Goal: Transaction & Acquisition: Purchase product/service

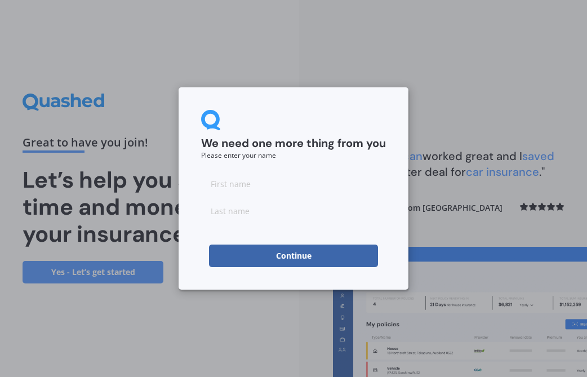
click at [264, 187] on input at bounding box center [293, 183] width 185 height 23
type input "[PERSON_NAME]"
type input "farrant"
click at [239, 254] on button "Continue" at bounding box center [293, 256] width 169 height 23
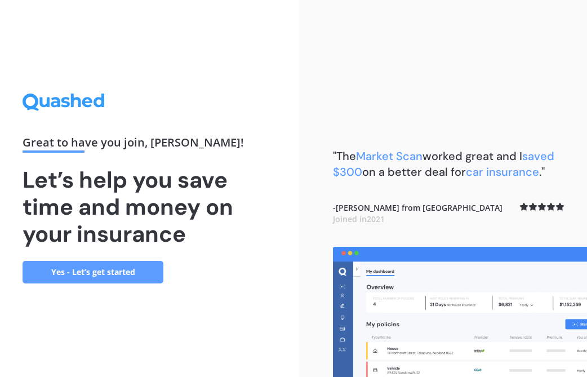
click at [77, 270] on link "Yes - Let’s get started" at bounding box center [93, 272] width 141 height 23
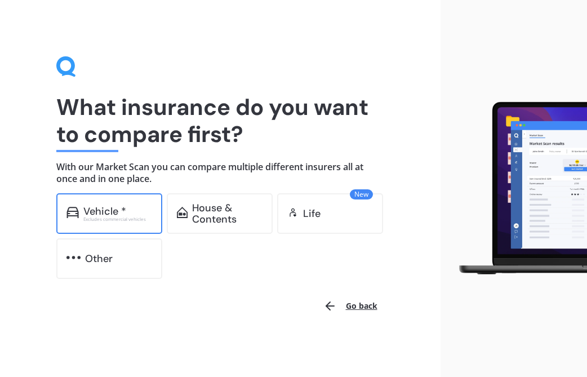
click at [97, 208] on div "Vehicle *" at bounding box center [104, 211] width 43 height 11
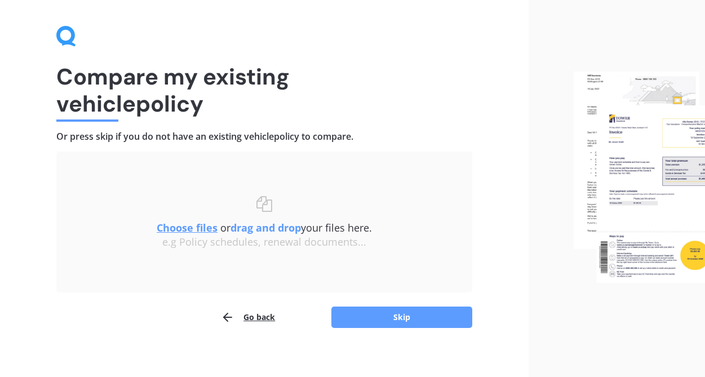
scroll to position [38, 0]
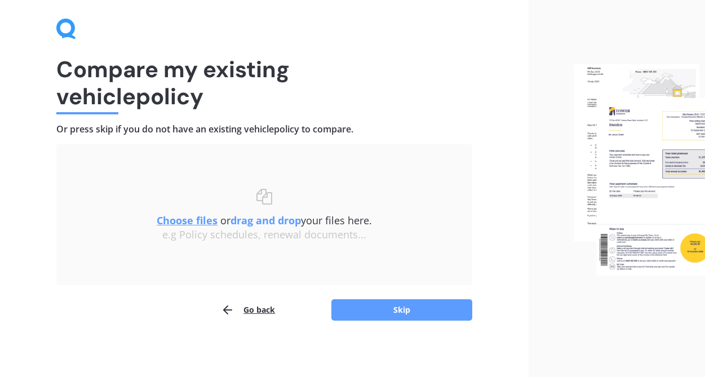
click at [179, 221] on u "Choose files" at bounding box center [187, 221] width 61 height 14
click at [176, 221] on u "Choose files" at bounding box center [187, 221] width 61 height 14
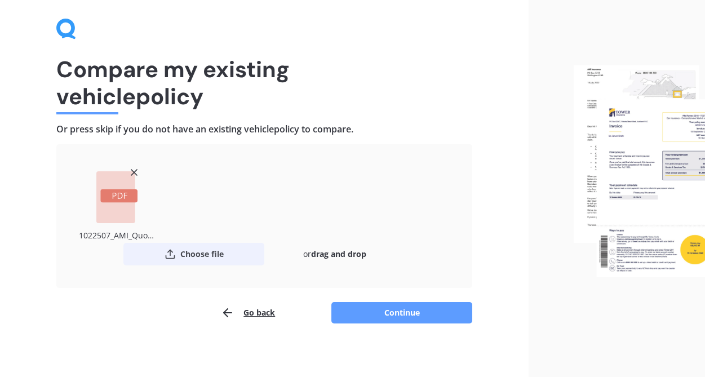
click at [196, 258] on button "Choose file" at bounding box center [193, 254] width 141 height 23
click at [214, 251] on button "Choose file" at bounding box center [193, 254] width 141 height 23
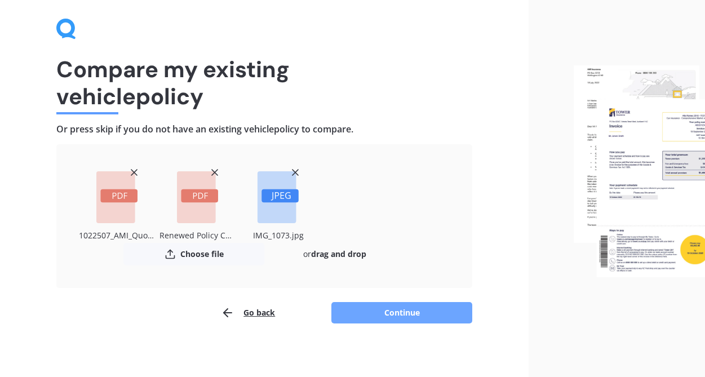
click at [368, 309] on button "Continue" at bounding box center [401, 312] width 141 height 21
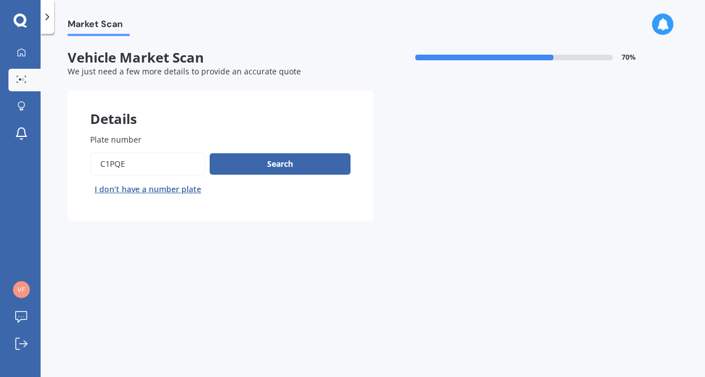
drag, startPoint x: 130, startPoint y: 166, endPoint x: 34, endPoint y: 159, distance: 96.0
click at [34, 159] on div "My Dashboard Market Scan Explore insurance Notifications [PERSON_NAME] Submit f…" at bounding box center [352, 188] width 705 height 377
type input "krk6"
click at [250, 161] on button "Search" at bounding box center [280, 163] width 141 height 21
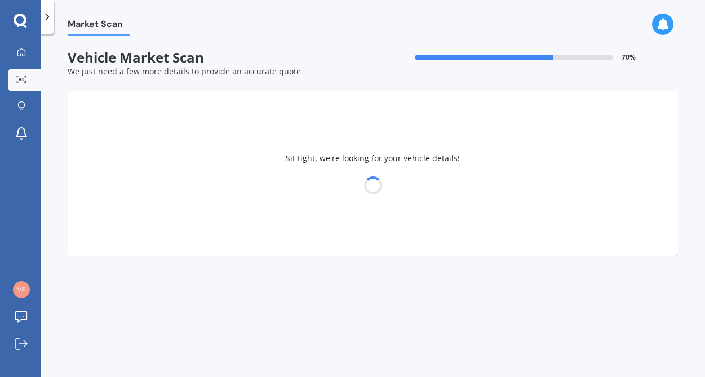
select select "VOLVO"
select select "XC60"
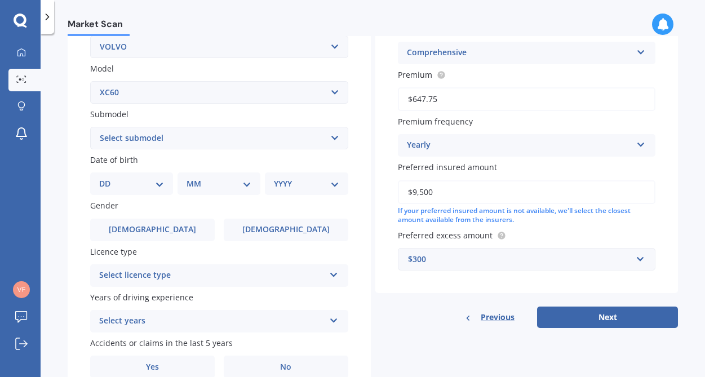
scroll to position [234, 0]
click at [331, 139] on select "Select submodel Diesel turbo Petrol Petrol Turbo T8 Hybrid" at bounding box center [219, 137] width 258 height 23
select select "PETROL"
click at [90, 127] on select "Select submodel Diesel turbo Petrol Petrol Turbo T8 Hybrid" at bounding box center [219, 137] width 258 height 23
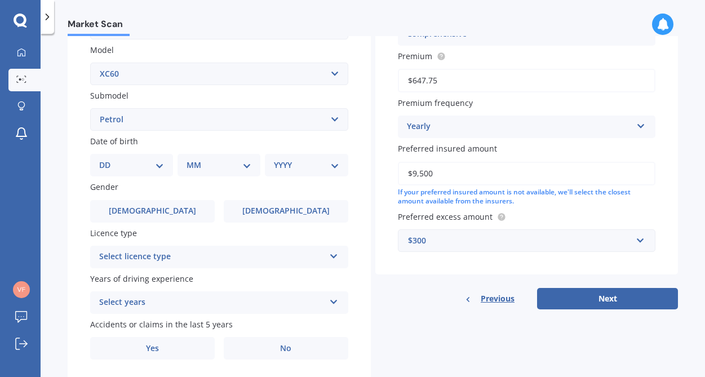
scroll to position [289, 0]
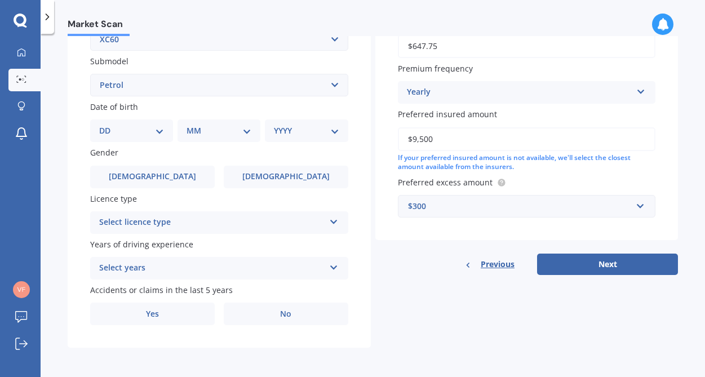
click at [157, 131] on select "DD 01 02 03 04 05 06 07 08 09 10 11 12 13 14 15 16 17 18 19 20 21 22 23 24 25 2…" at bounding box center [131, 131] width 65 height 12
select select "14"
click at [108, 125] on select "DD 01 02 03 04 05 06 07 08 09 10 11 12 13 14 15 16 17 18 19 20 21 22 23 24 25 2…" at bounding box center [131, 131] width 65 height 12
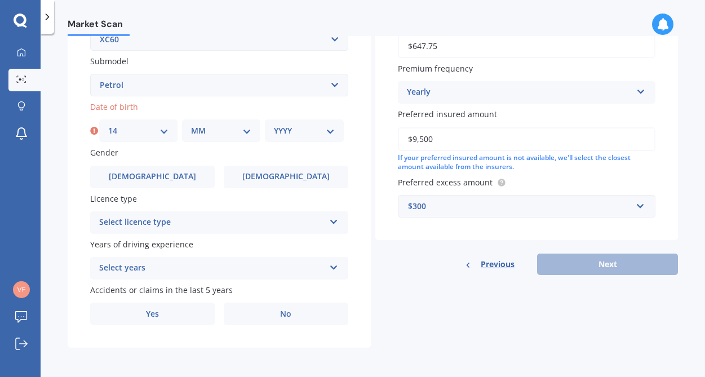
click at [243, 129] on select "MM 01 02 03 04 05 06 07 08 09 10 11 12" at bounding box center [221, 131] width 60 height 12
select select "06"
click at [191, 125] on select "MM 01 02 03 04 05 06 07 08 09 10 11 12" at bounding box center [221, 131] width 60 height 12
click at [327, 128] on select "YYYY 2025 2024 2023 2022 2021 2020 2019 2018 2017 2016 2015 2014 2013 2012 2011…" at bounding box center [304, 131] width 60 height 12
select select "1962"
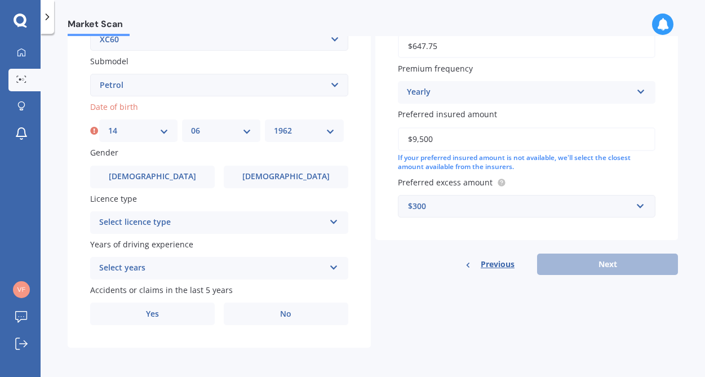
click at [274, 125] on select "YYYY 2025 2024 2023 2022 2021 2020 2019 2018 2017 2016 2015 2014 2013 2012 2011…" at bounding box center [304, 131] width 60 height 12
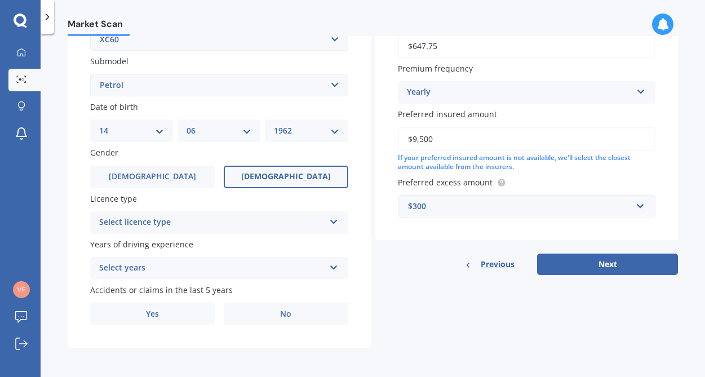
click at [272, 172] on span "[DEMOGRAPHIC_DATA]" at bounding box center [286, 177] width 90 height 10
click at [0, 0] on input "[DEMOGRAPHIC_DATA]" at bounding box center [0, 0] width 0 height 0
click at [331, 224] on icon at bounding box center [334, 220] width 10 height 8
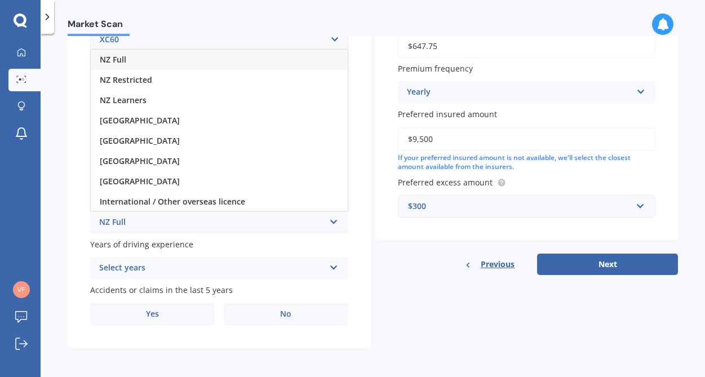
click at [218, 67] on div "NZ Full" at bounding box center [219, 60] width 257 height 20
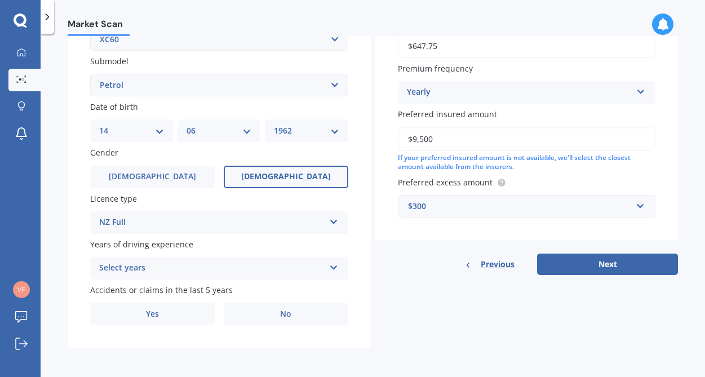
click at [331, 267] on icon at bounding box center [334, 265] width 10 height 8
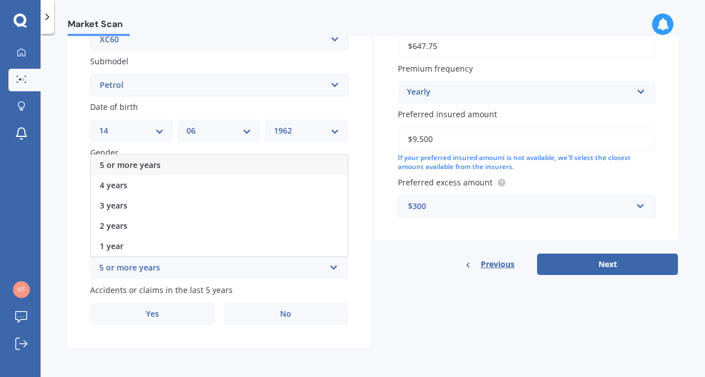
click at [145, 164] on span "5 or more years" at bounding box center [130, 164] width 61 height 11
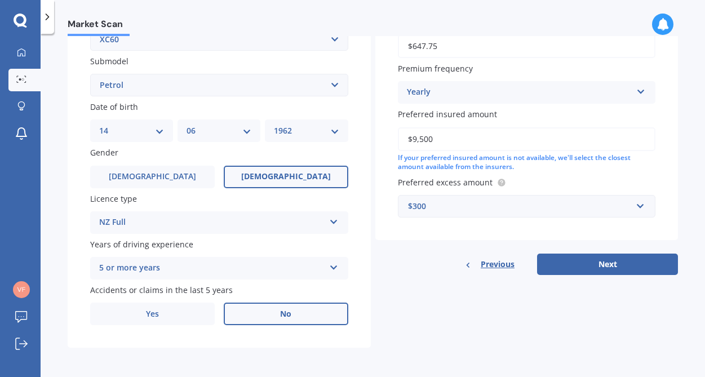
click at [259, 316] on label "No" at bounding box center [286, 314] width 125 height 23
click at [0, 0] on input "No" at bounding box center [0, 0] width 0 height 0
click at [259, 316] on label "No" at bounding box center [286, 314] width 125 height 23
click at [0, 0] on input "No" at bounding box center [0, 0] width 0 height 0
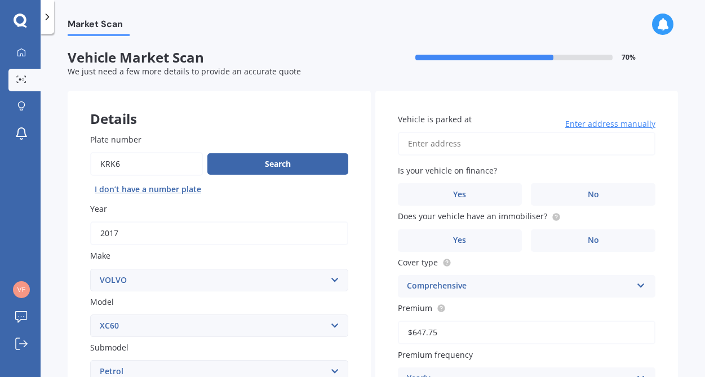
scroll to position [0, 0]
click at [455, 149] on input "Vehicle is parked at" at bounding box center [527, 144] width 258 height 24
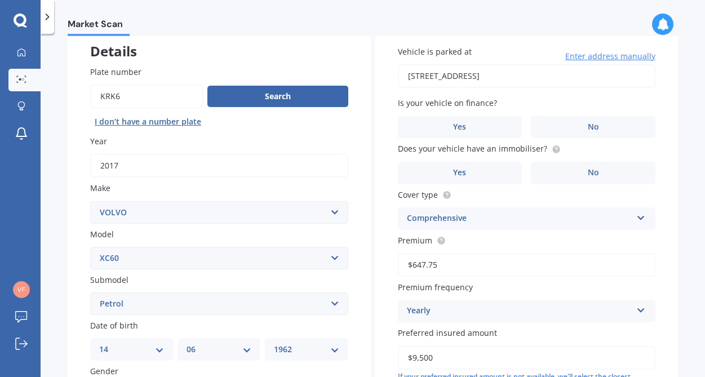
scroll to position [68, 0]
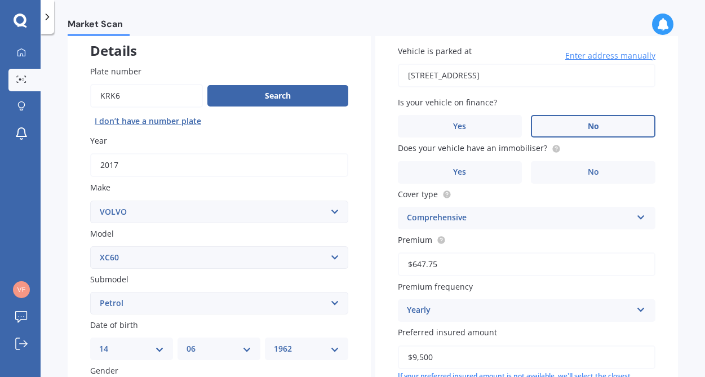
click at [566, 135] on label "No" at bounding box center [593, 126] width 125 height 23
click at [0, 0] on input "No" at bounding box center [0, 0] width 0 height 0
click at [565, 173] on label "No" at bounding box center [593, 172] width 125 height 23
click at [0, 0] on input "No" at bounding box center [0, 0] width 0 height 0
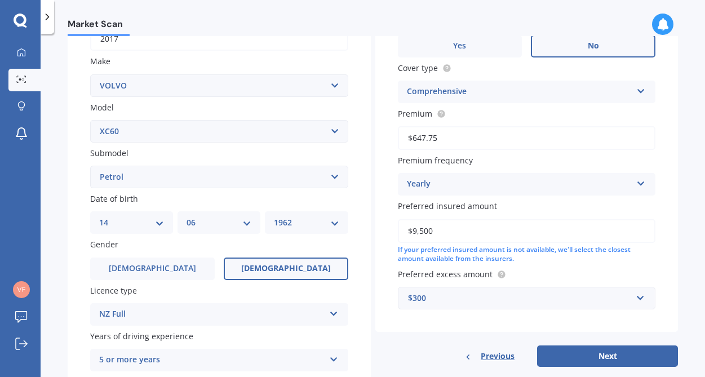
scroll to position [193, 0]
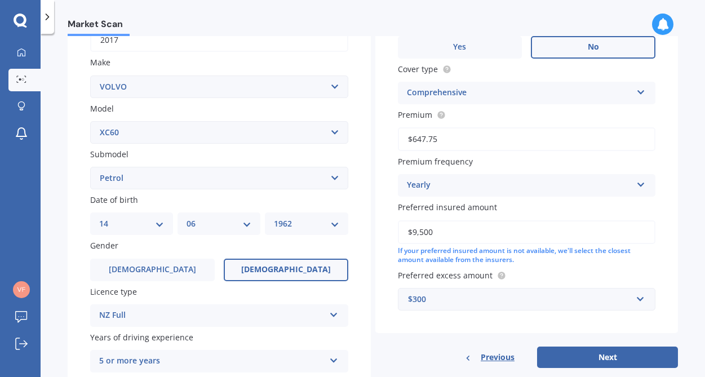
click at [461, 236] on input "$9,500" at bounding box center [527, 232] width 258 height 24
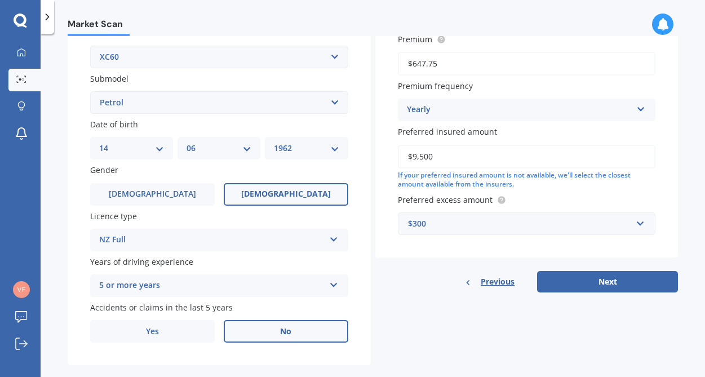
scroll to position [270, 0]
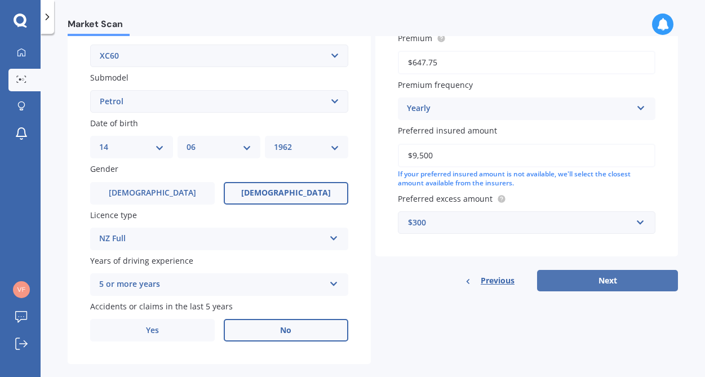
click at [566, 283] on button "Next" at bounding box center [607, 280] width 141 height 21
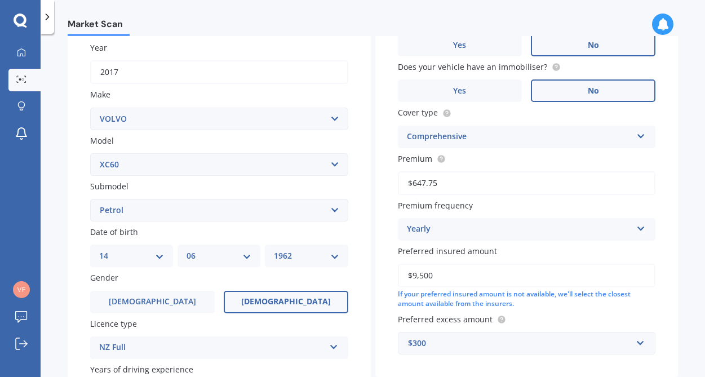
scroll to position [77, 0]
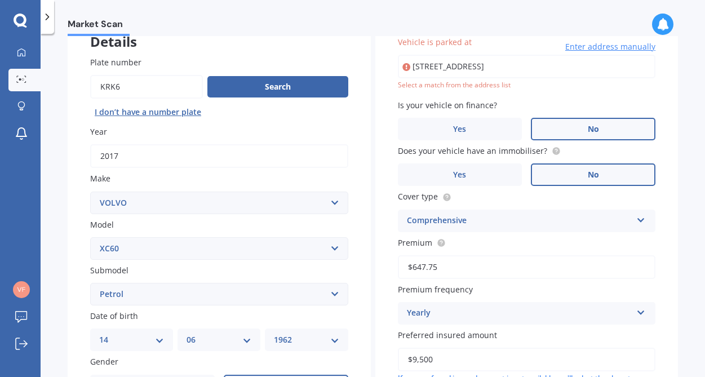
click at [473, 67] on input "[STREET_ADDRESS]" at bounding box center [527, 67] width 258 height 24
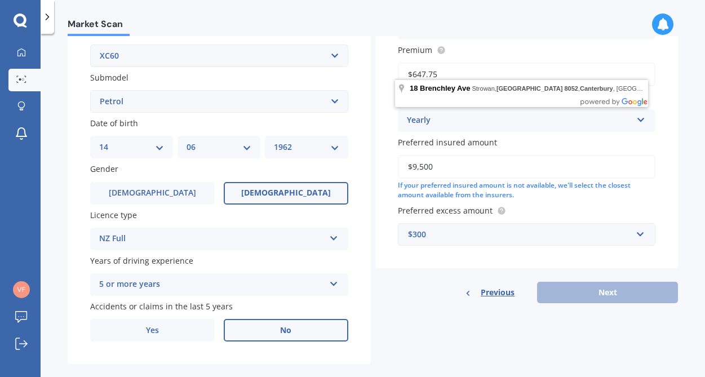
scroll to position [289, 0]
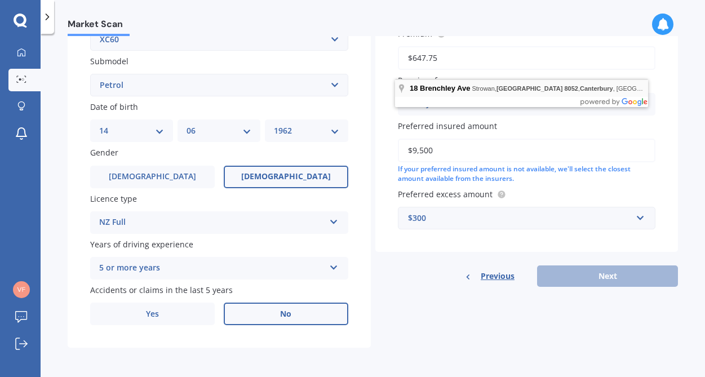
type input "[STREET_ADDRESS]"
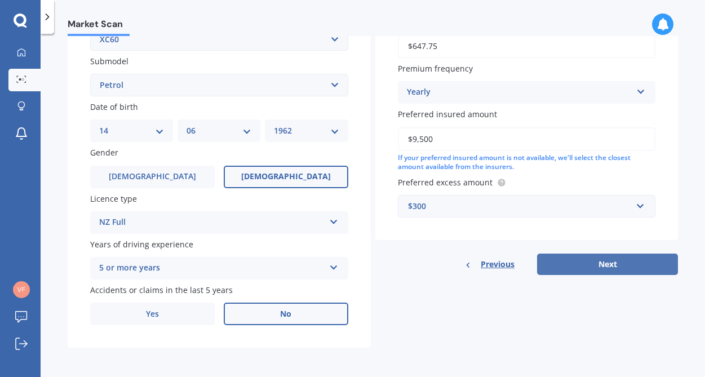
click at [570, 259] on button "Next" at bounding box center [607, 264] width 141 height 21
select select "14"
select select "06"
select select "1962"
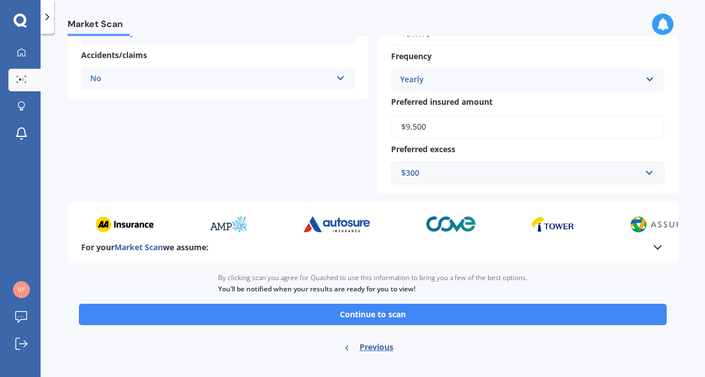
scroll to position [299, 0]
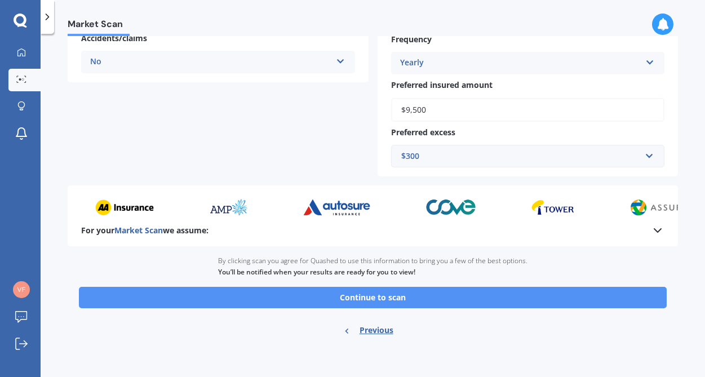
click at [465, 294] on button "Continue to scan" at bounding box center [373, 297] width 588 height 21
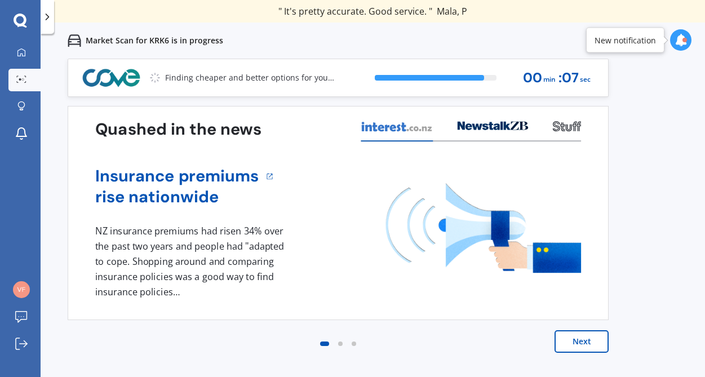
click at [579, 341] on button "Next" at bounding box center [581, 341] width 54 height 23
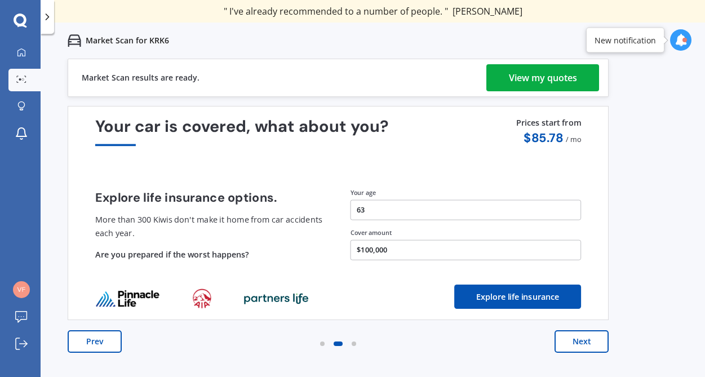
click at [561, 78] on div "View my quotes" at bounding box center [543, 77] width 68 height 27
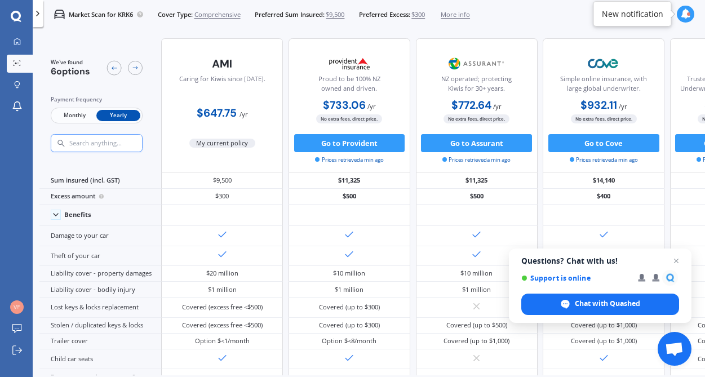
click at [341, 12] on span "$9,500" at bounding box center [335, 14] width 19 height 9
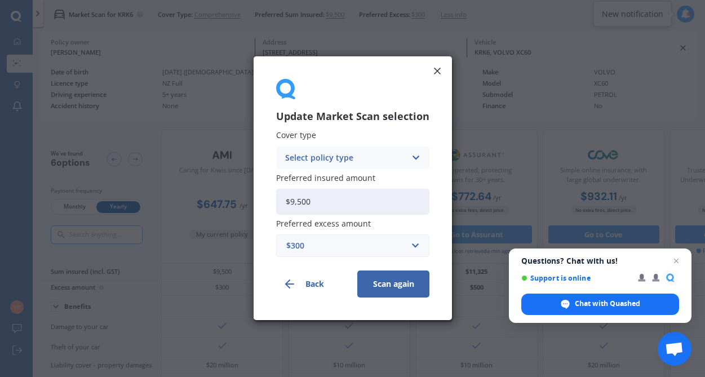
click at [327, 203] on input "$9,500" at bounding box center [352, 202] width 153 height 26
type input "$9"
type input "$17,000"
click at [414, 250] on input "text" at bounding box center [348, 246] width 143 height 21
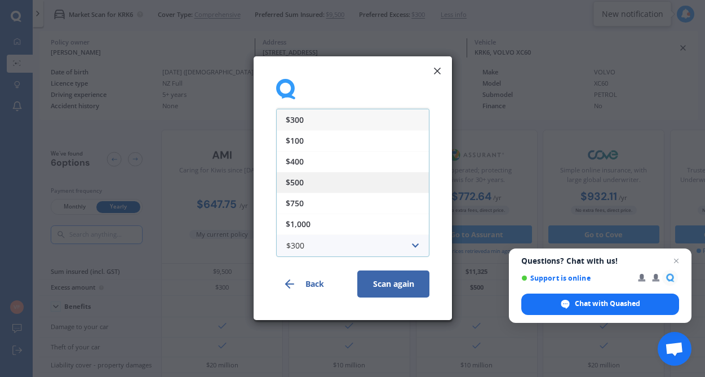
click at [380, 181] on div "$500" at bounding box center [353, 182] width 152 height 21
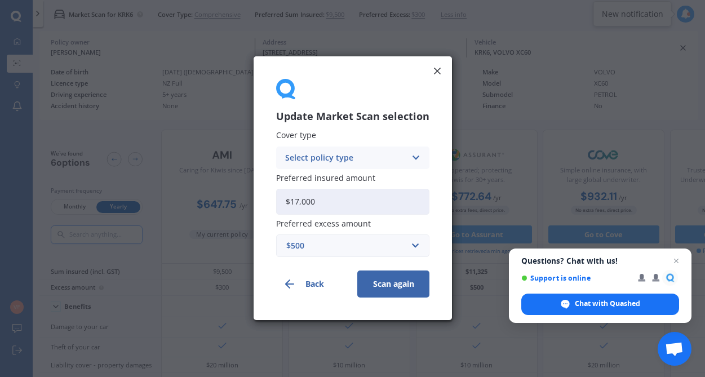
click at [405, 286] on button "Scan again" at bounding box center [393, 284] width 72 height 27
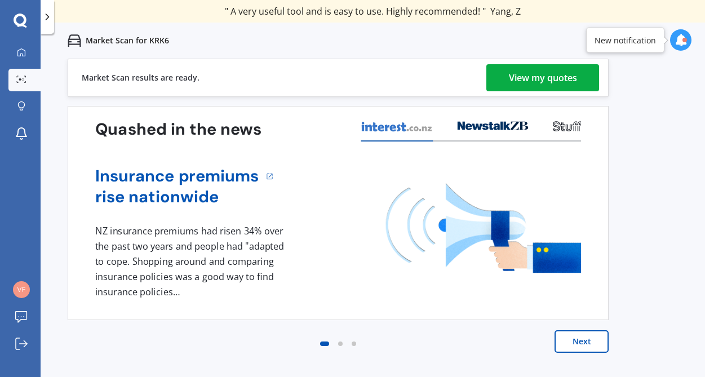
click at [544, 78] on div "View my quotes" at bounding box center [543, 77] width 68 height 27
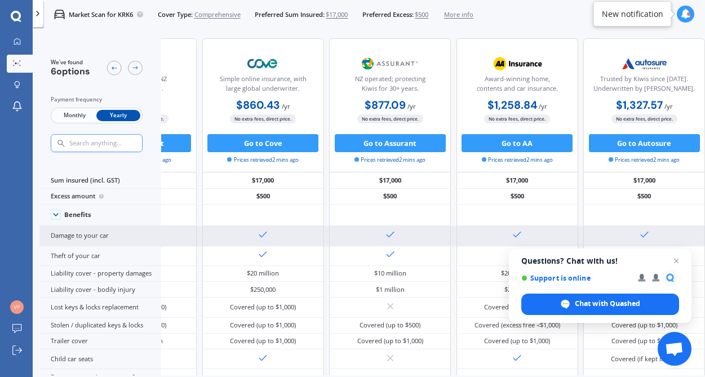
scroll to position [0, 273]
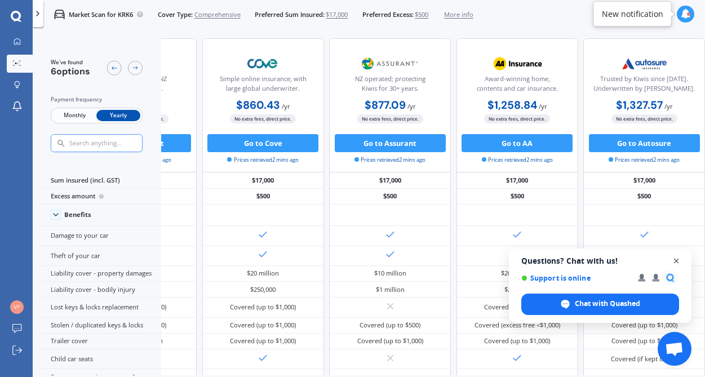
click at [587, 263] on span "Close chat" at bounding box center [676, 261] width 14 height 14
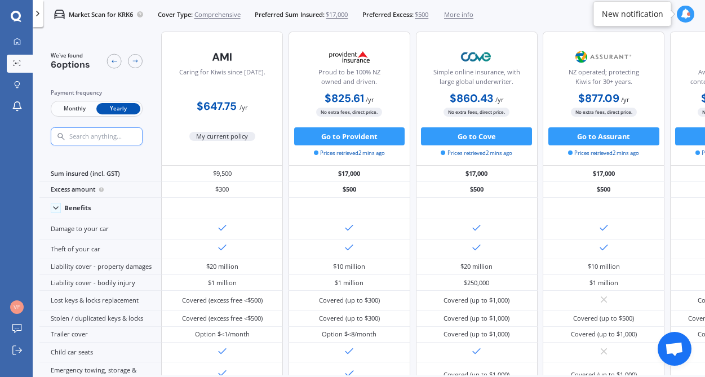
scroll to position [0, 0]
